Goal: Task Accomplishment & Management: Manage account settings

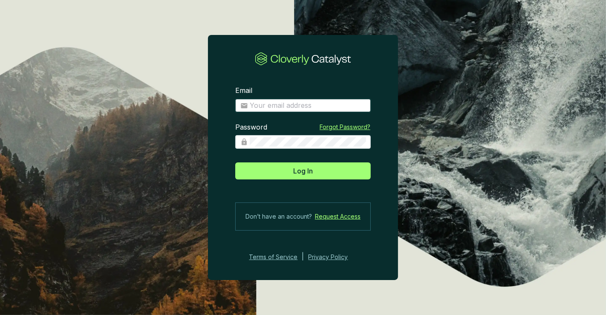
click at [310, 107] on input "Email" at bounding box center [308, 105] width 116 height 9
type input "[PERSON_NAME][EMAIL_ADDRESS][DOMAIN_NAME]"
click at [235, 162] on button "Log In" at bounding box center [303, 170] width 136 height 17
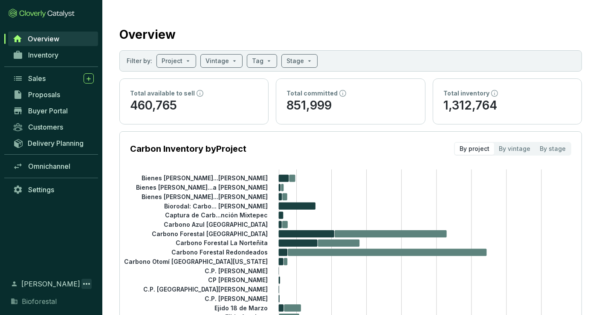
click at [84, 283] on icon at bounding box center [86, 284] width 10 height 10
click at [46, 191] on span "Settings" at bounding box center [41, 189] width 26 height 9
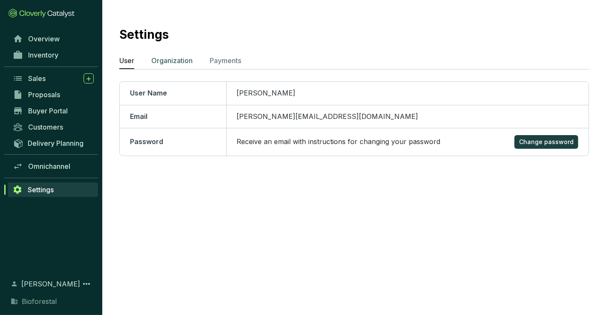
click at [177, 61] on p "Organization" at bounding box center [171, 60] width 41 height 10
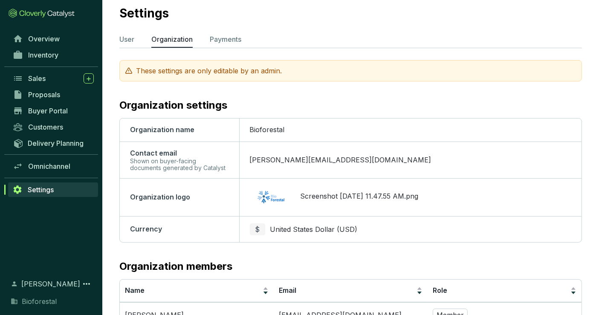
scroll to position [16, 0]
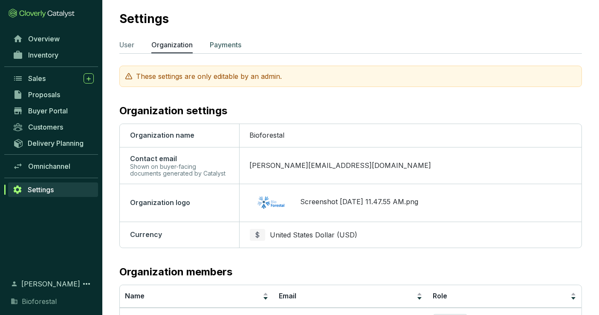
click at [230, 40] on p "Payments" at bounding box center [226, 45] width 32 height 10
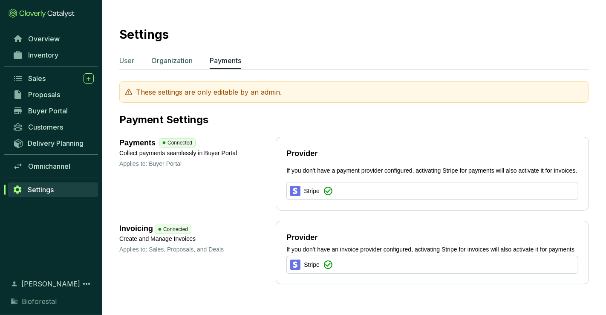
click at [185, 59] on p "Organization" at bounding box center [171, 60] width 41 height 10
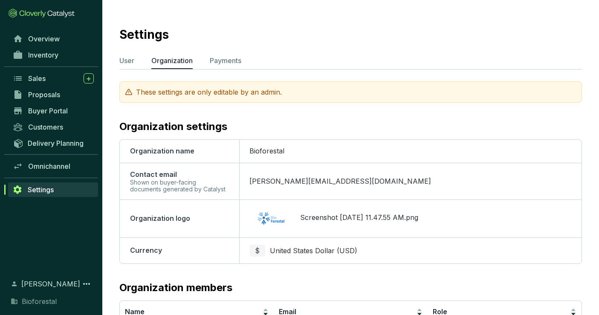
click at [186, 90] on div "These settings are only editable by an admin." at bounding box center [350, 91] width 463 height 21
click at [87, 285] on icon at bounding box center [86, 284] width 10 height 10
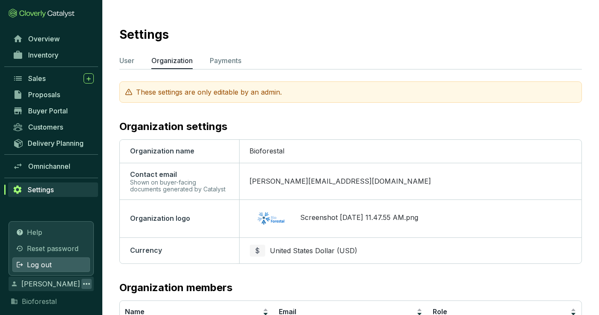
click at [62, 261] on div "Log out" at bounding box center [51, 264] width 78 height 14
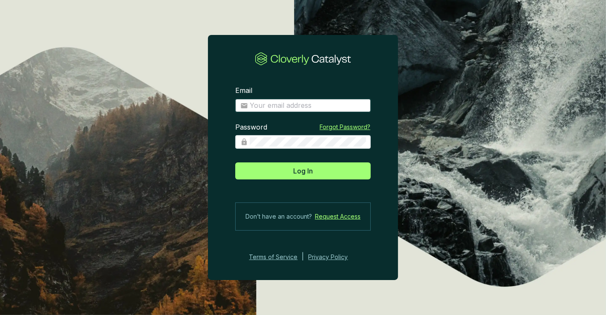
click at [294, 105] on input "Email" at bounding box center [308, 105] width 116 height 9
type input "[PERSON_NAME][EMAIL_ADDRESS][DOMAIN_NAME]"
click at [235, 162] on button "Log In" at bounding box center [303, 170] width 136 height 17
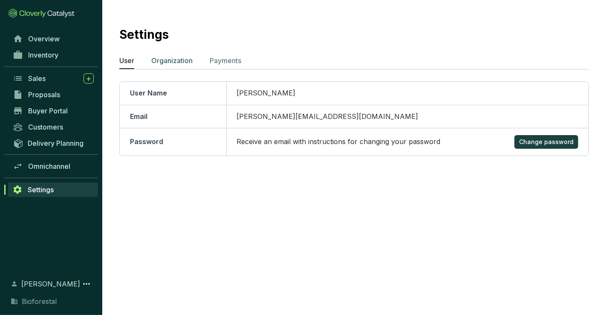
click at [178, 60] on p "Organization" at bounding box center [171, 60] width 41 height 10
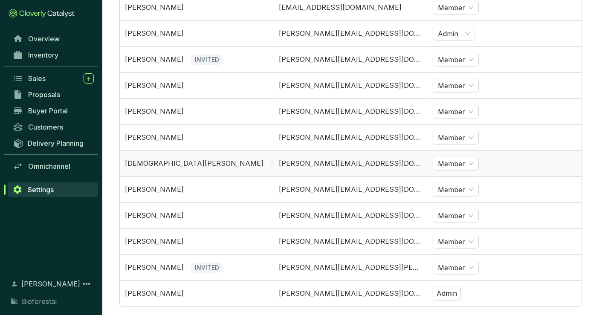
scroll to position [307, 0]
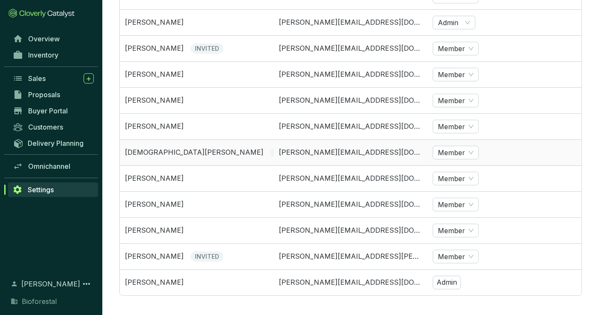
click at [220, 150] on div "[DEMOGRAPHIC_DATA][PERSON_NAME] INVITED" at bounding box center [197, 153] width 144 height 10
click at [270, 150] on span "INVITED" at bounding box center [286, 153] width 33 height 10
click at [460, 148] on span "Member" at bounding box center [456, 152] width 36 height 13
drag, startPoint x: 532, startPoint y: 143, endPoint x: 217, endPoint y: 151, distance: 315.6
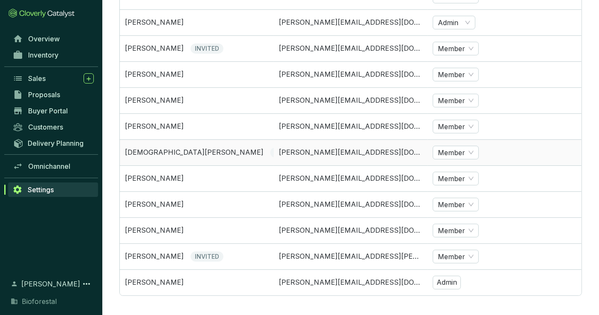
click at [217, 151] on div "[DEMOGRAPHIC_DATA][PERSON_NAME] INVITED" at bounding box center [197, 153] width 144 height 10
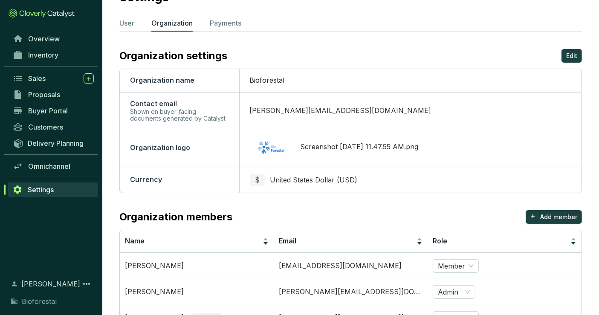
scroll to position [26, 0]
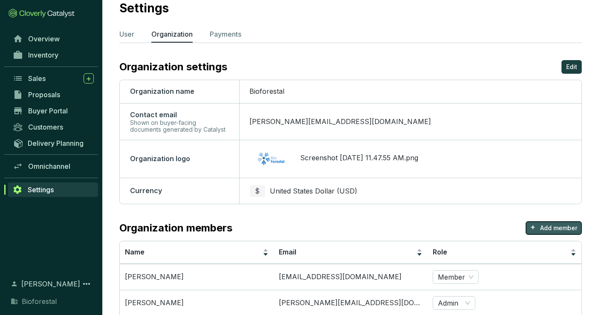
click at [547, 225] on p "Add member" at bounding box center [558, 228] width 37 height 9
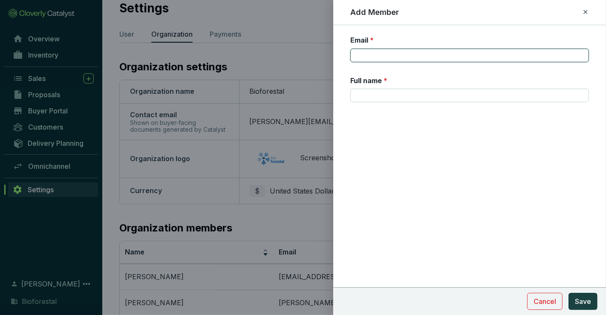
click at [361, 61] on input "Email *" at bounding box center [469, 56] width 239 height 14
type input "[PERSON_NAME][EMAIL_ADDRESS][DOMAIN_NAME]"
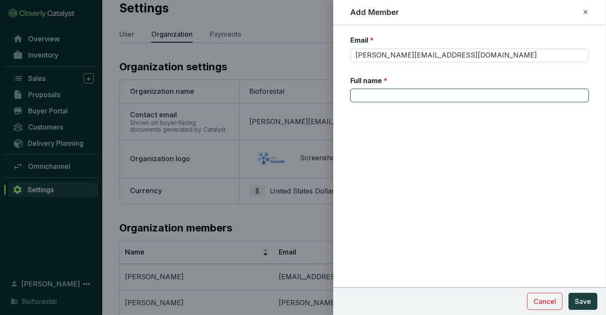
click at [357, 97] on input "Full name *" at bounding box center [469, 96] width 239 height 14
click at [374, 96] on input "[PERSON_NAME]" at bounding box center [469, 96] width 239 height 14
type input "[PERSON_NAME]"
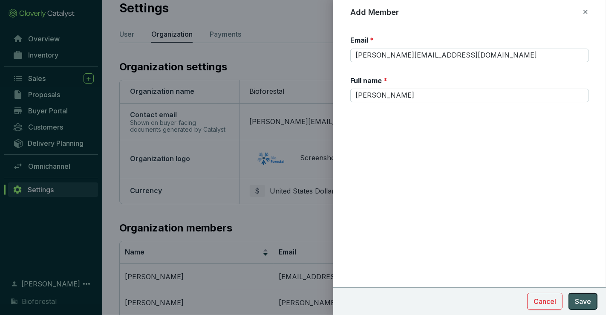
click at [584, 304] on span "Save" at bounding box center [583, 301] width 16 height 10
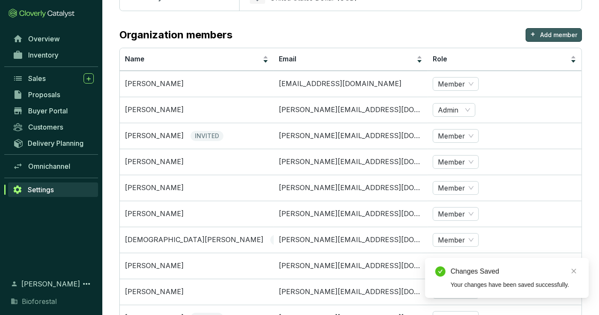
scroll to position [333, 0]
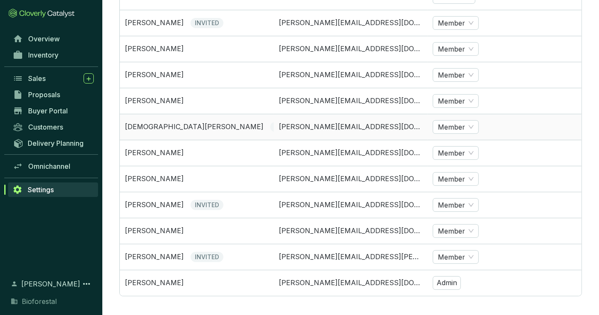
click at [359, 125] on td "[PERSON_NAME][EMAIL_ADDRESS][DOMAIN_NAME]" at bounding box center [351, 127] width 154 height 26
click at [270, 126] on span "INVITED" at bounding box center [286, 127] width 33 height 10
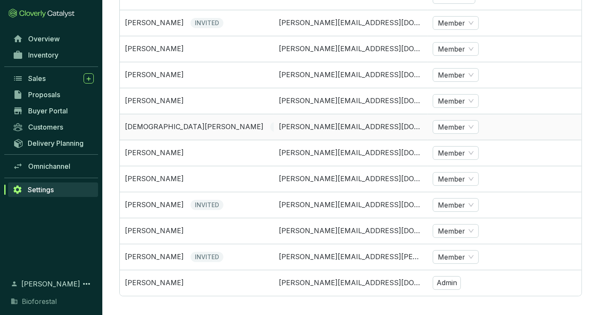
click at [270, 126] on span "INVITED" at bounding box center [286, 127] width 33 height 10
click at [150, 125] on p "[DEMOGRAPHIC_DATA][PERSON_NAME]" at bounding box center [194, 126] width 139 height 9
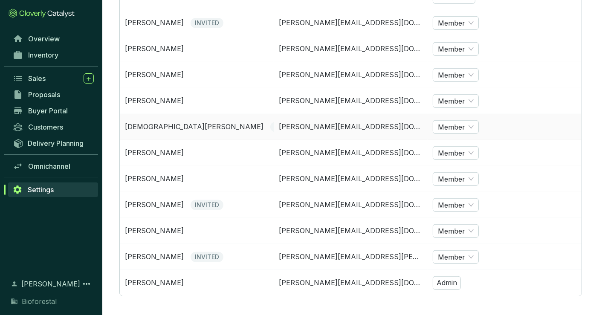
click at [274, 135] on td "[PERSON_NAME][EMAIL_ADDRESS][DOMAIN_NAME]" at bounding box center [351, 127] width 154 height 26
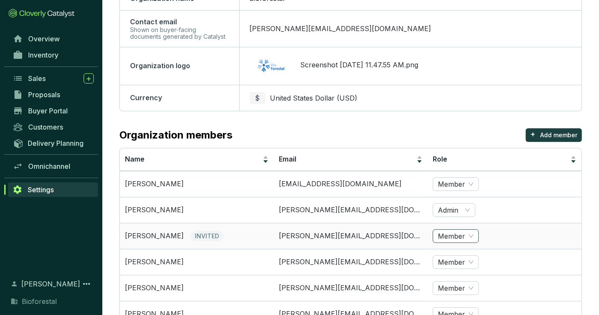
scroll to position [0, 0]
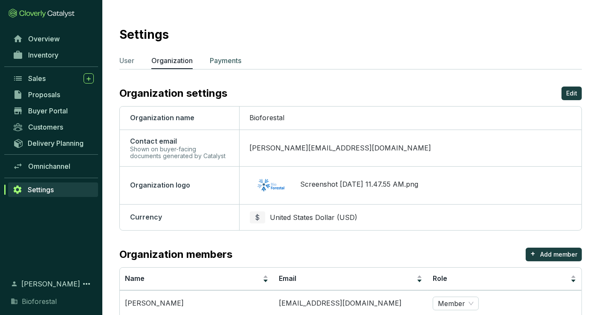
click at [230, 59] on p "Payments" at bounding box center [226, 60] width 32 height 10
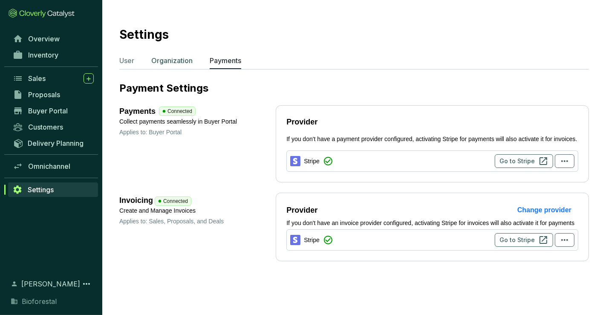
click at [176, 55] on p "Organization" at bounding box center [171, 60] width 41 height 10
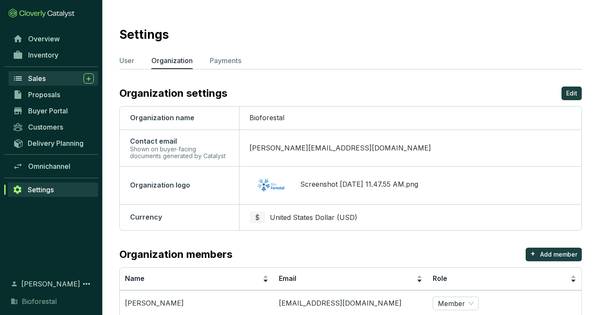
click at [32, 82] on div "Sales" at bounding box center [61, 78] width 66 height 10
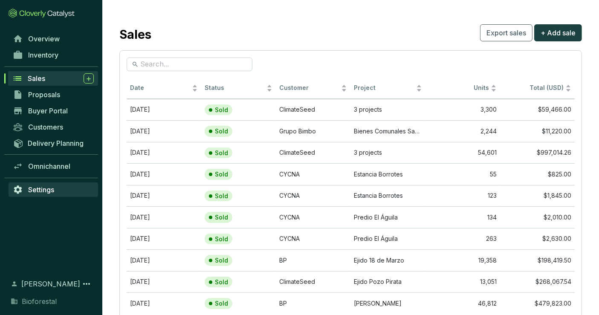
click at [40, 191] on span "Settings" at bounding box center [41, 189] width 26 height 9
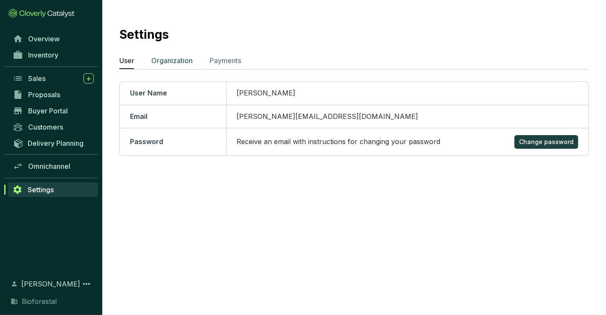
click at [176, 62] on p "Organization" at bounding box center [171, 60] width 41 height 10
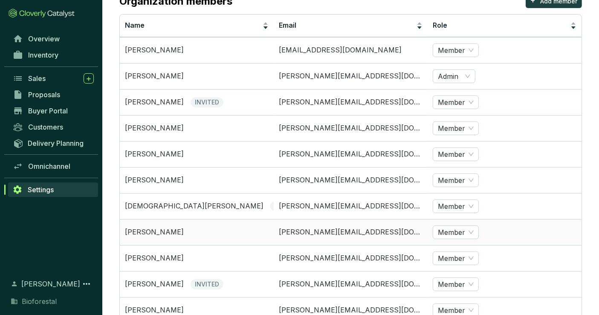
scroll to position [253, 0]
click at [270, 202] on span "INVITED" at bounding box center [286, 207] width 33 height 10
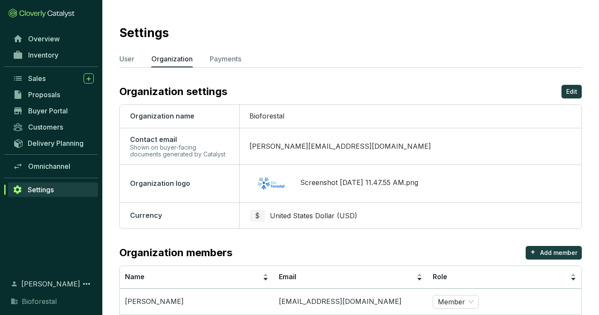
scroll to position [2, 0]
click at [422, 150] on td "[PERSON_NAME][EMAIL_ADDRESS][DOMAIN_NAME]" at bounding box center [410, 145] width 342 height 37
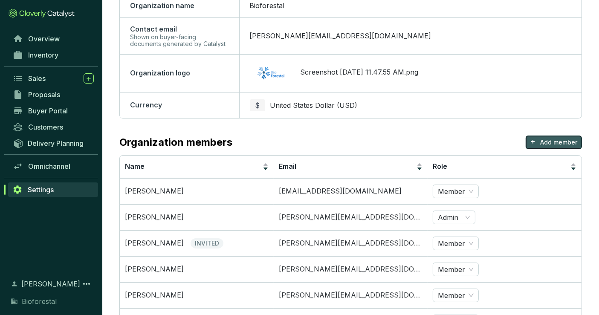
click at [535, 142] on p "+" at bounding box center [532, 142] width 5 height 12
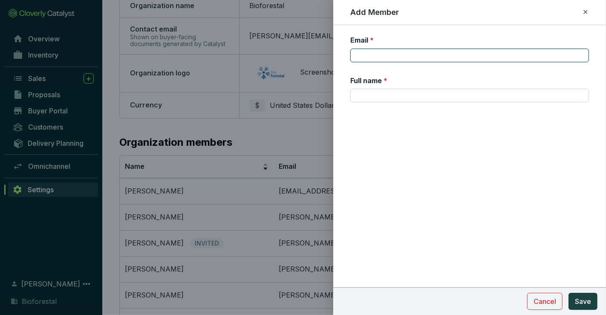
click at [385, 55] on input "Email *" at bounding box center [469, 56] width 239 height 14
type input "[PERSON_NAME][EMAIL_ADDRESS][DOMAIN_NAME]"
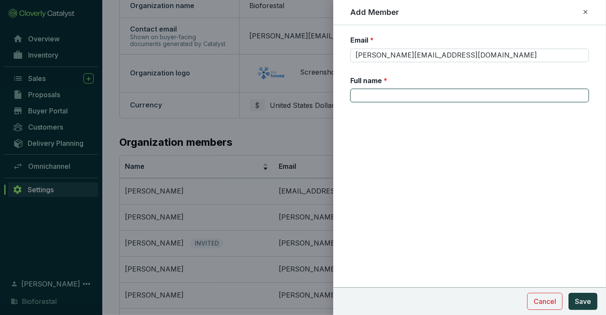
click at [386, 93] on input "Full name *" at bounding box center [469, 96] width 239 height 14
type input "[PERSON_NAME]"
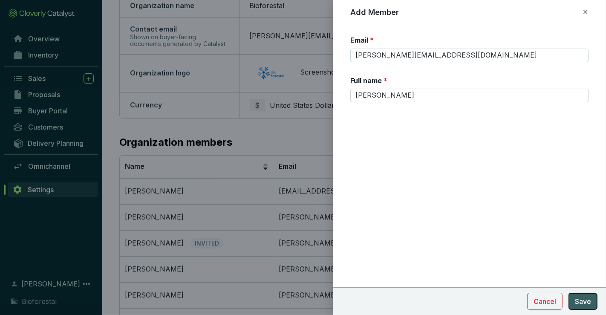
click at [577, 300] on span "Save" at bounding box center [583, 301] width 16 height 10
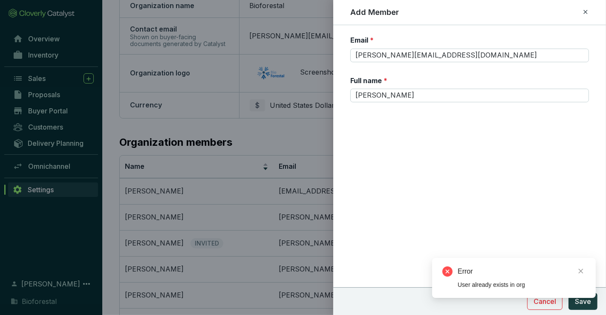
click at [584, 9] on icon at bounding box center [585, 12] width 7 height 10
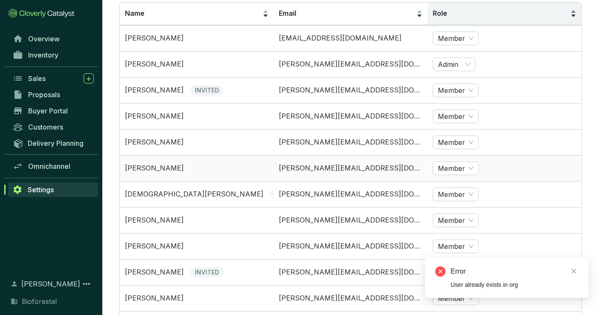
scroll to position [333, 0]
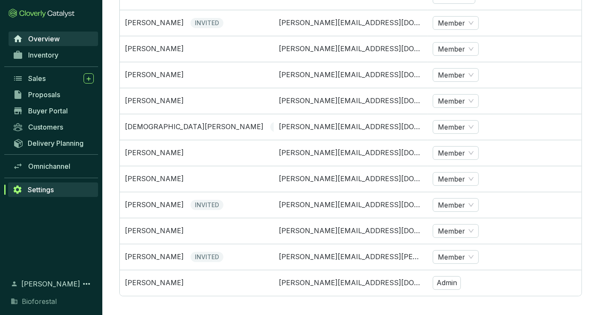
click at [61, 40] on link "Overview" at bounding box center [54, 39] width 90 height 14
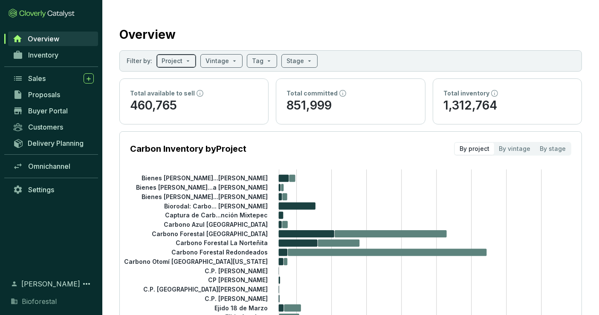
click at [185, 59] on span at bounding box center [176, 61] width 29 height 13
click at [261, 61] on span at bounding box center [262, 61] width 20 height 13
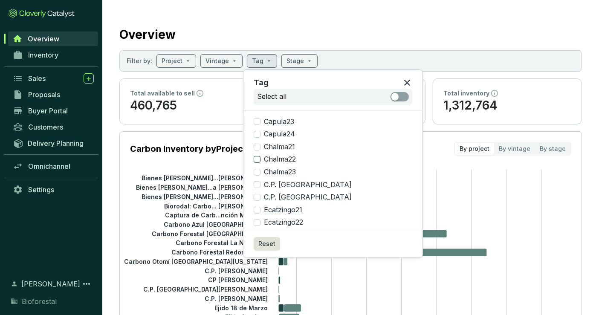
click at [257, 159] on input "Chalma22" at bounding box center [257, 159] width 7 height 7
checkbox input "true"
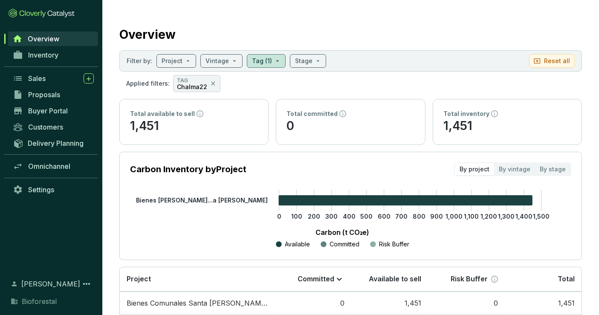
click at [337, 57] on section "Filter by: Project Vintage Tag (1) Stage Reset all" at bounding box center [350, 60] width 463 height 21
click at [43, 127] on span "Customers" at bounding box center [45, 127] width 35 height 9
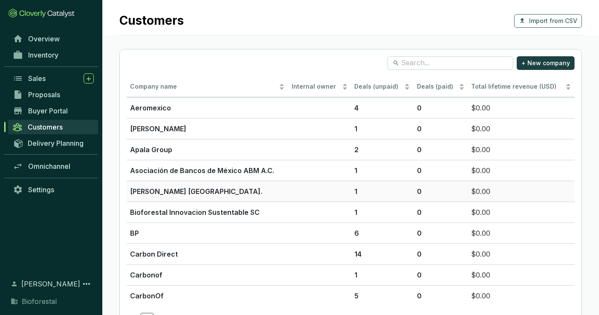
scroll to position [31, 0]
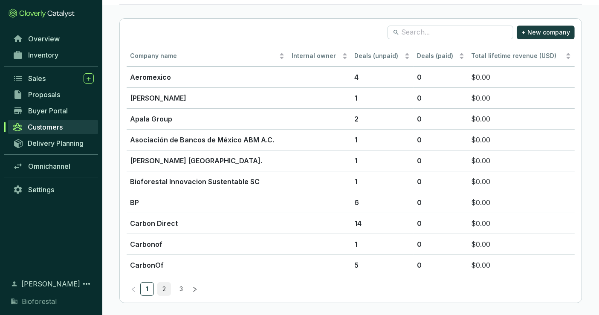
click at [164, 293] on link "2" at bounding box center [164, 289] width 13 height 13
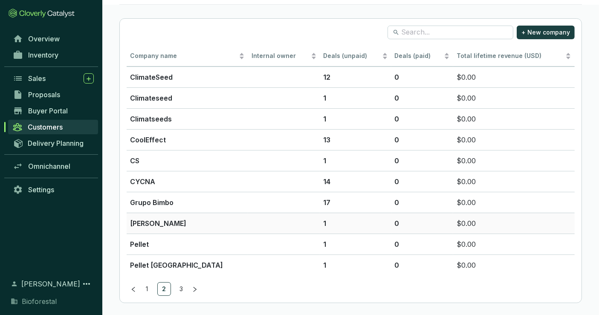
click at [175, 228] on td "[PERSON_NAME]" at bounding box center [187, 223] width 121 height 21
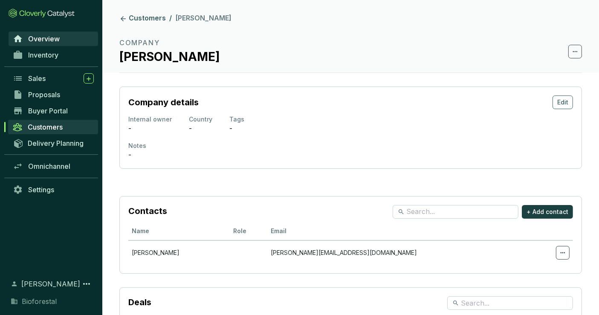
click at [56, 32] on link "Overview" at bounding box center [54, 39] width 90 height 14
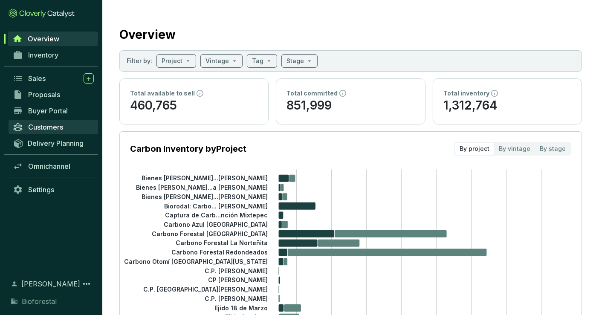
click at [35, 124] on span "Customers" at bounding box center [45, 127] width 35 height 9
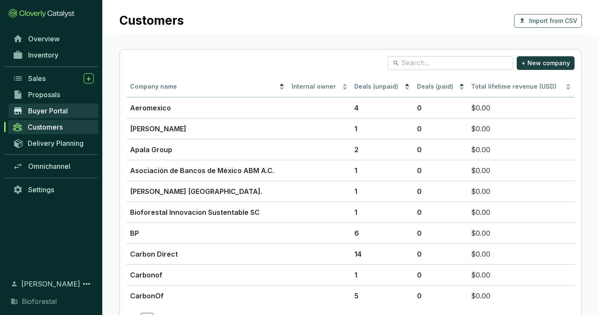
click at [40, 110] on span "Buyer Portal" at bounding box center [48, 111] width 40 height 9
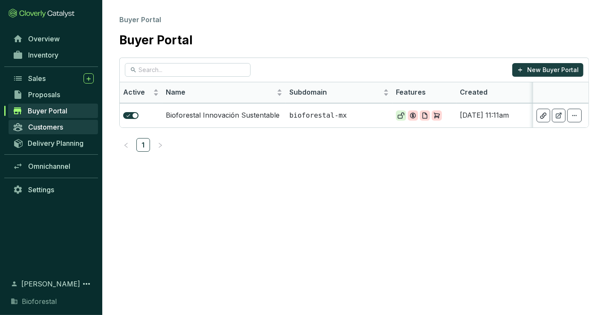
click at [41, 124] on span "Customers" at bounding box center [45, 127] width 35 height 9
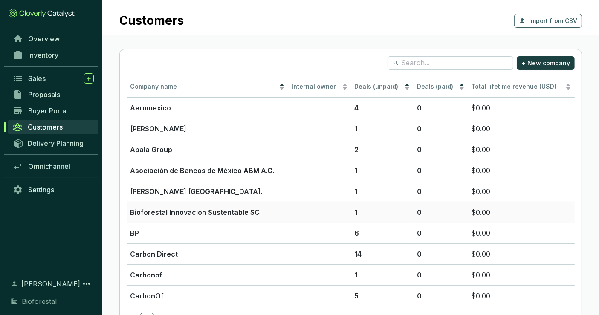
scroll to position [31, 0]
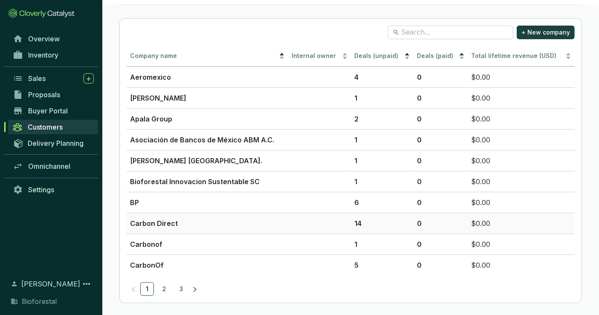
click at [324, 216] on td at bounding box center [319, 223] width 63 height 21
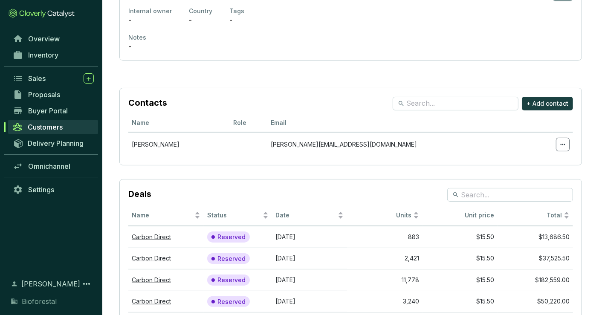
scroll to position [134, 0]
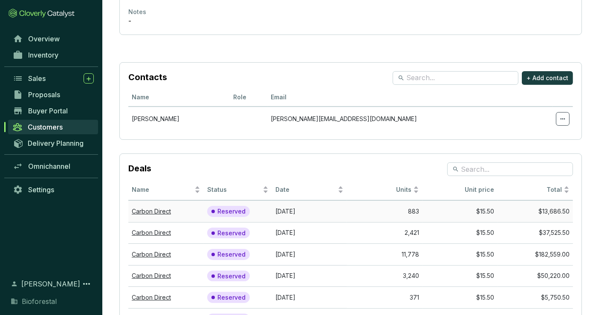
click at [221, 212] on p "Reserved" at bounding box center [231, 212] width 28 height 8
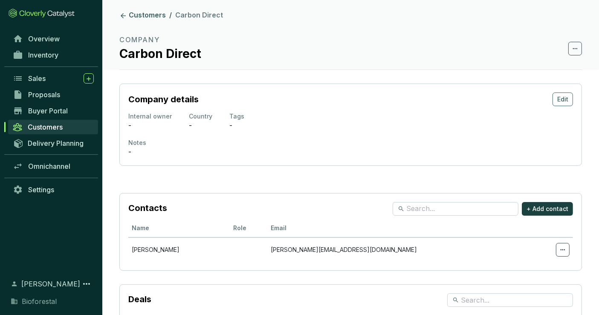
scroll to position [0, 0]
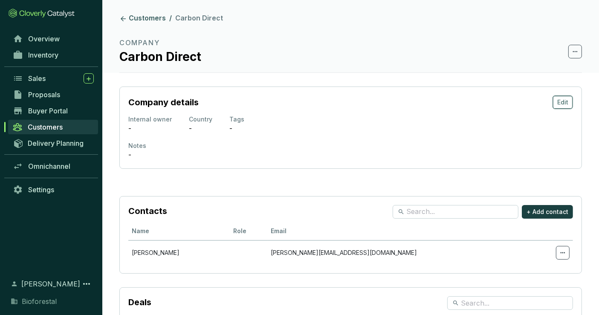
click at [561, 105] on span "Edit" at bounding box center [562, 102] width 11 height 9
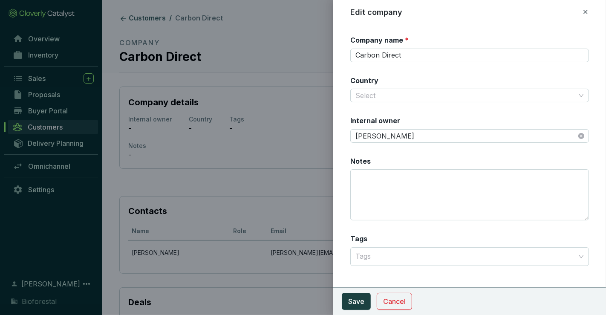
click at [239, 147] on div at bounding box center [303, 157] width 606 height 315
click at [277, 163] on div at bounding box center [303, 157] width 606 height 315
click at [389, 296] on button "Cancel" at bounding box center [394, 301] width 35 height 17
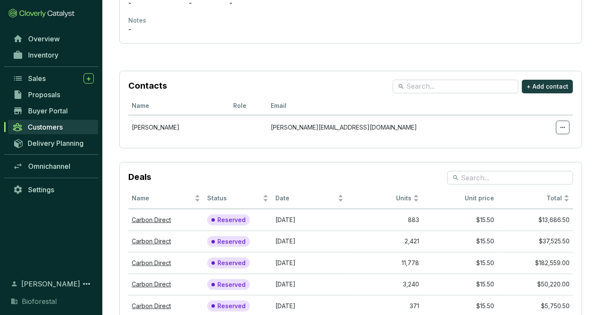
scroll to position [119, 0]
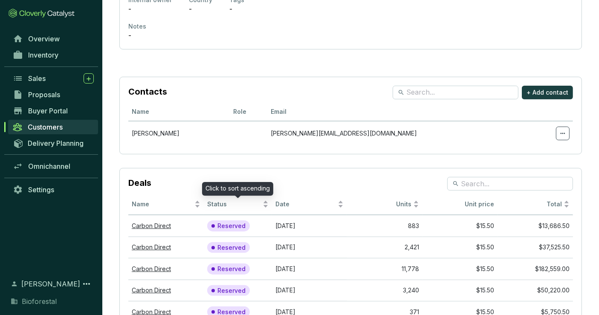
drag, startPoint x: 217, startPoint y: 204, endPoint x: 153, endPoint y: 165, distance: 75.2
click at [153, 165] on section "Contacts + Add contact Name Role Email [PERSON_NAME] [PERSON_NAME][EMAIL_ADDRES…" at bounding box center [350, 271] width 497 height 417
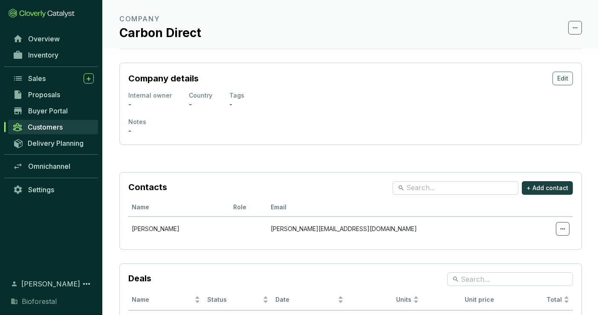
scroll to position [0, 0]
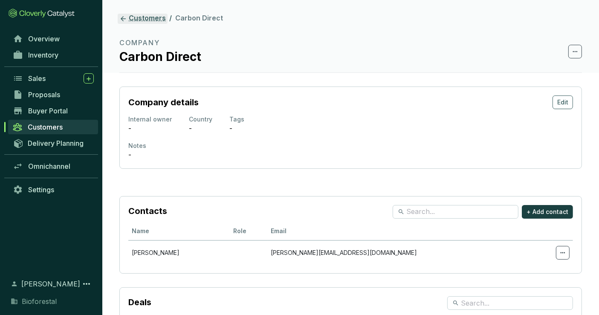
click at [142, 19] on link "Customers" at bounding box center [143, 19] width 50 height 10
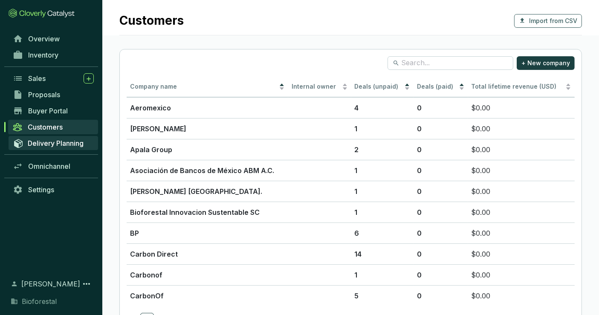
click at [24, 147] on link "Delivery Planning" at bounding box center [54, 143] width 90 height 14
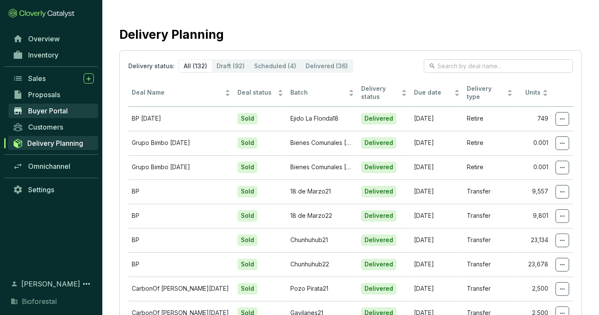
click at [35, 107] on span "Buyer Portal" at bounding box center [48, 111] width 40 height 9
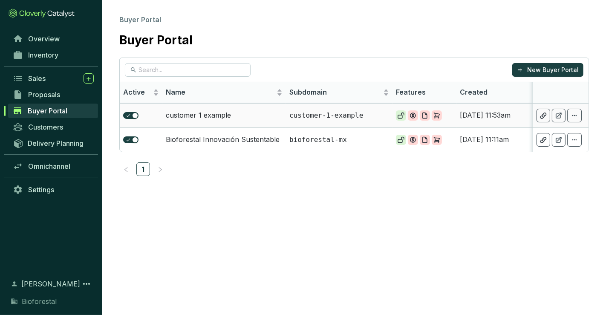
click at [241, 117] on td "customer 1 example" at bounding box center [224, 115] width 124 height 24
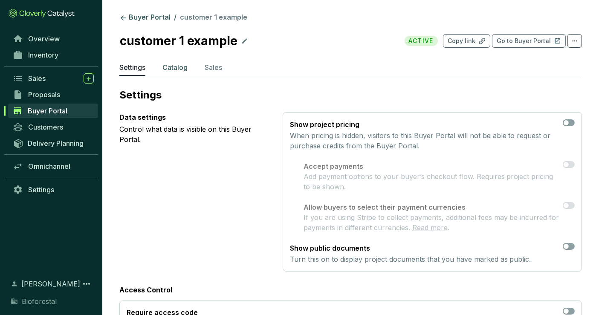
click at [179, 65] on p "Catalog" at bounding box center [174, 67] width 25 height 10
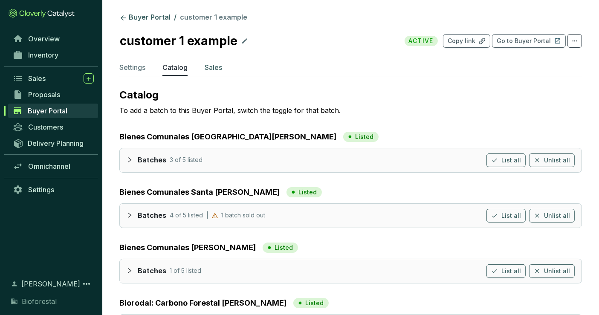
click at [208, 72] on li "Sales" at bounding box center [213, 69] width 17 height 14
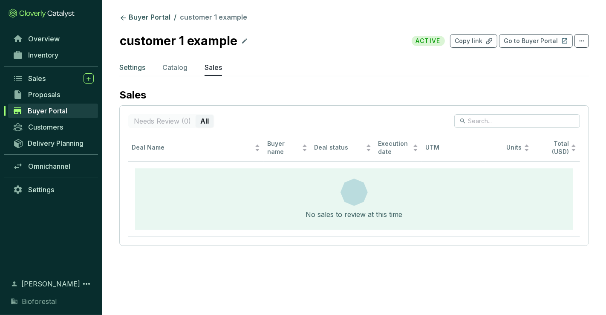
click at [133, 67] on p "Settings" at bounding box center [132, 67] width 26 height 10
